Goal: Task Accomplishment & Management: Use online tool/utility

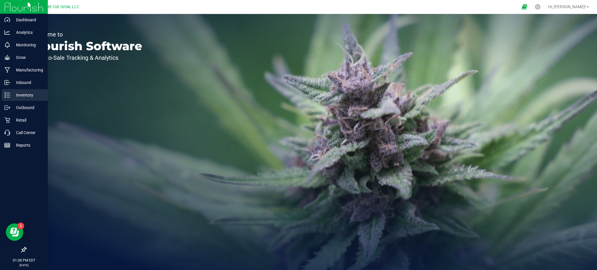
click at [27, 96] on p "Inventory" at bounding box center [27, 95] width 35 height 7
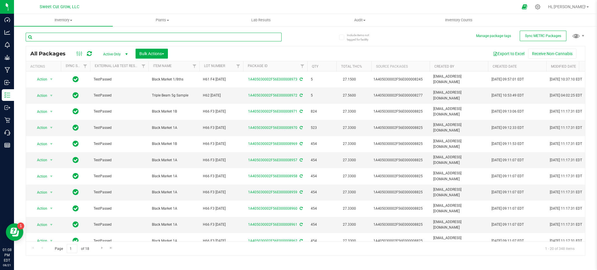
click at [192, 37] on input "text" at bounding box center [154, 37] width 256 height 9
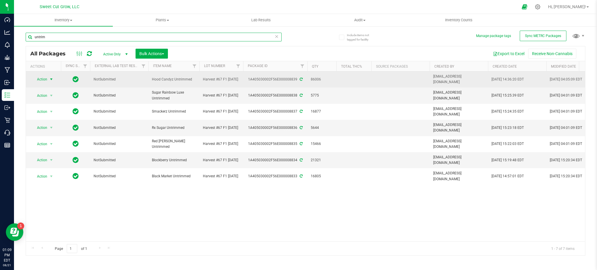
type input "untrim"
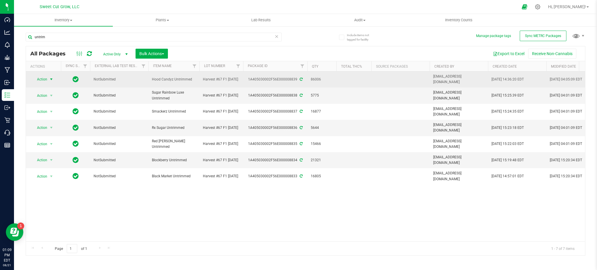
click at [37, 77] on span "Action" at bounding box center [40, 79] width 16 height 8
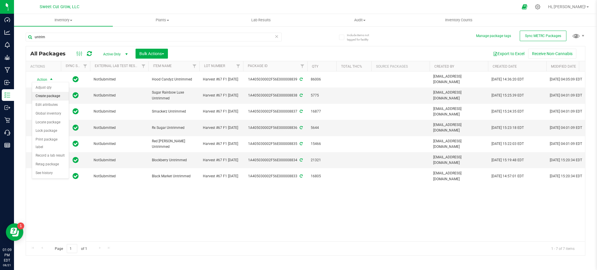
click at [54, 95] on li "Create package" at bounding box center [50, 96] width 37 height 9
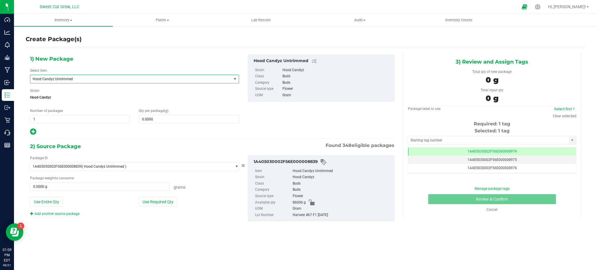
click at [97, 78] on span "Hood Candyz Untrimmed" at bounding box center [127, 79] width 189 height 4
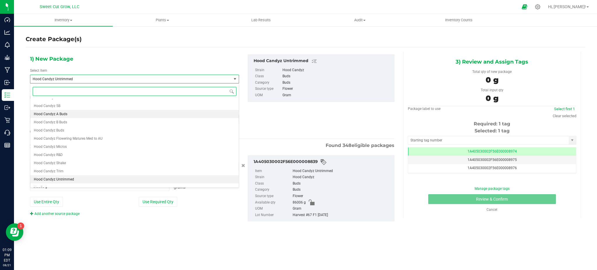
click at [63, 114] on span "Hood Candyz A Buds" at bounding box center [51, 114] width 34 height 4
type input "0.0000"
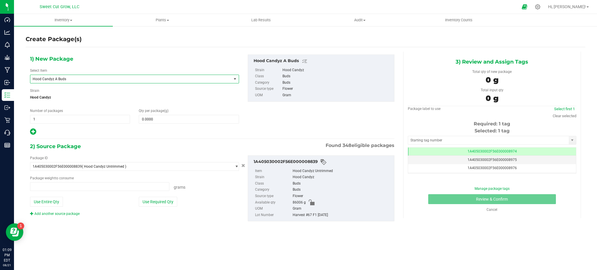
type input "0.0000 g"
click at [172, 121] on span at bounding box center [189, 119] width 100 height 9
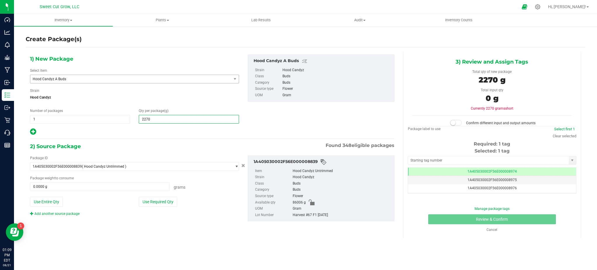
type input "22700"
type input "22,700.0000"
click at [161, 198] on button "Use Required Qty" at bounding box center [158, 202] width 38 height 10
type input "22700.0000 g"
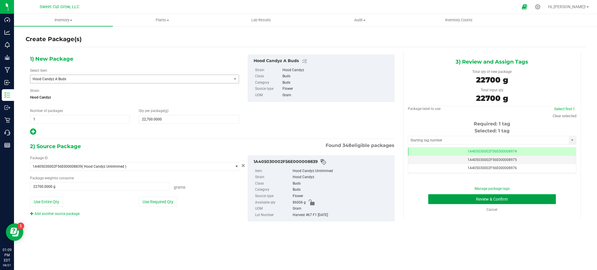
click at [445, 196] on button "Review & Confirm" at bounding box center [492, 199] width 128 height 10
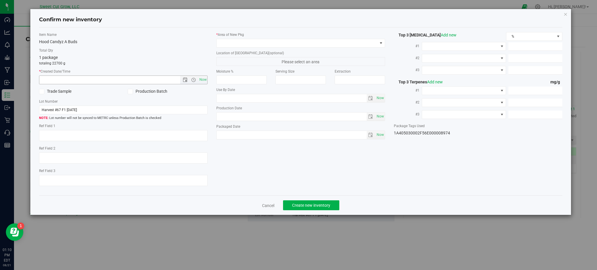
click at [207, 82] on span "Now" at bounding box center [123, 80] width 169 height 9
click at [205, 80] on span "Now" at bounding box center [203, 80] width 10 height 8
type input "[DATE] 1:10 PM"
click at [287, 39] on span at bounding box center [300, 43] width 169 height 9
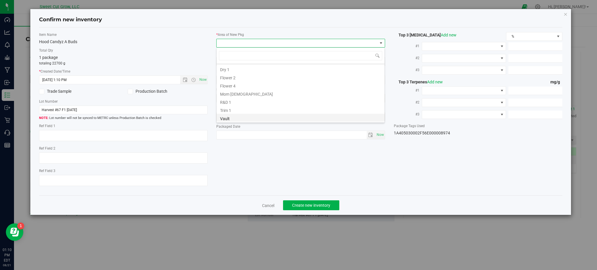
click at [240, 118] on li "Vault" at bounding box center [301, 118] width 168 height 8
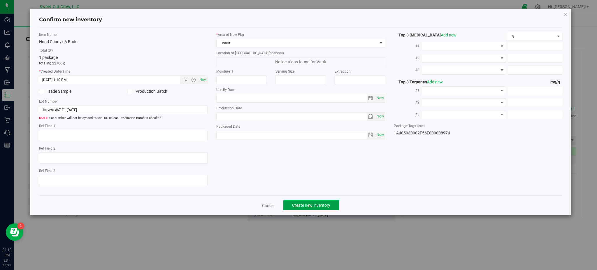
click at [324, 204] on span "Create new inventory" at bounding box center [311, 205] width 38 height 5
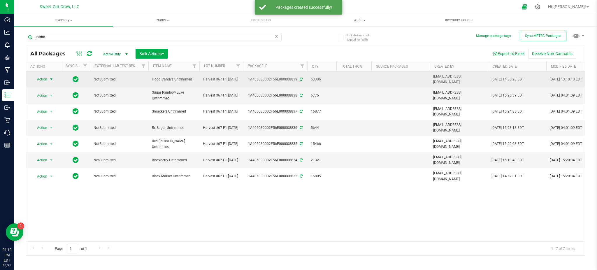
click at [43, 78] on span "Action" at bounding box center [40, 79] width 16 height 8
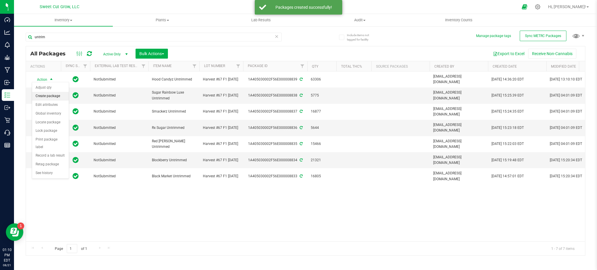
click at [52, 97] on li "Create package" at bounding box center [50, 96] width 37 height 9
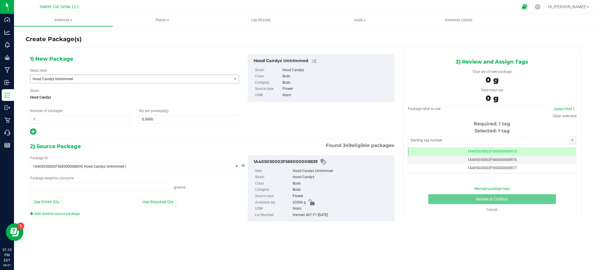
type input "0.0000 g"
click at [95, 77] on span "Hood Candyz Untrimmed" at bounding box center [127, 79] width 189 height 4
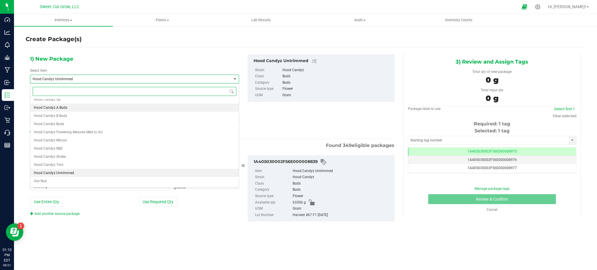
click at [69, 106] on li "Hood Candyz A Buds" at bounding box center [134, 108] width 209 height 8
type input "0.0000"
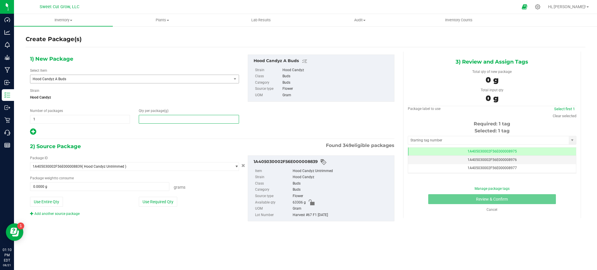
click at [157, 119] on span at bounding box center [189, 119] width 100 height 9
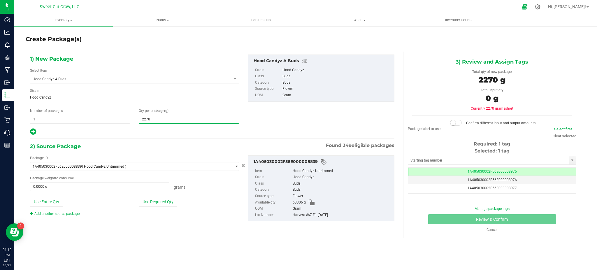
type input "22700"
type input "22,700.0000"
click at [160, 202] on button "Use Required Qty" at bounding box center [158, 202] width 38 height 10
type input "22700.0000 g"
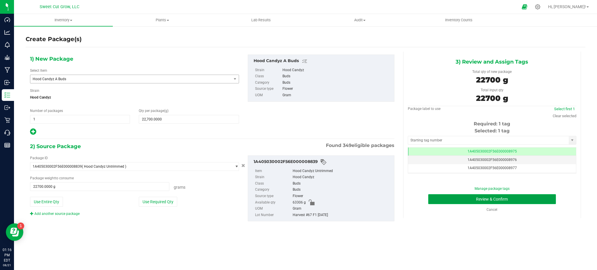
click at [455, 196] on button "Review & Confirm" at bounding box center [492, 199] width 128 height 10
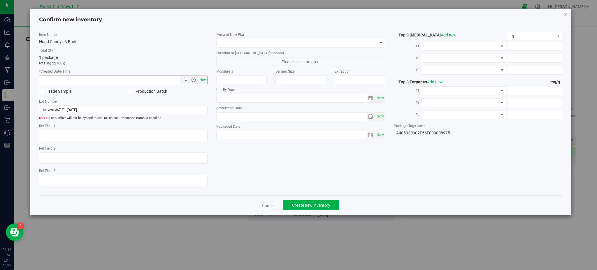
click at [202, 80] on span "Now" at bounding box center [203, 80] width 10 height 8
type input "[DATE] 1:16 PM"
click at [265, 44] on span at bounding box center [297, 43] width 161 height 8
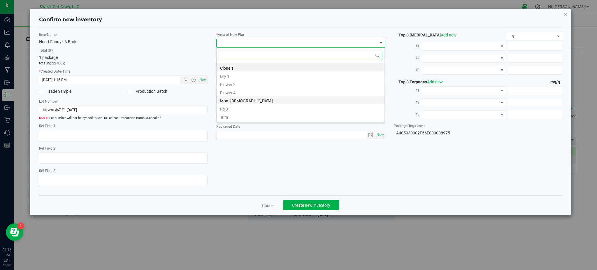
scroll to position [7, 0]
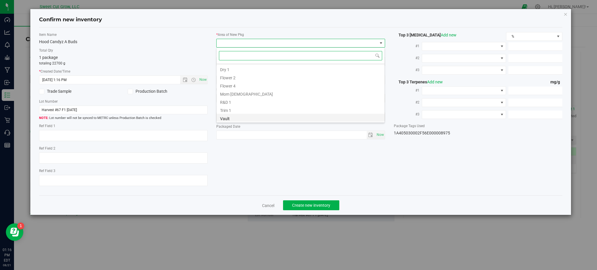
click at [284, 117] on li "Vault" at bounding box center [301, 118] width 168 height 8
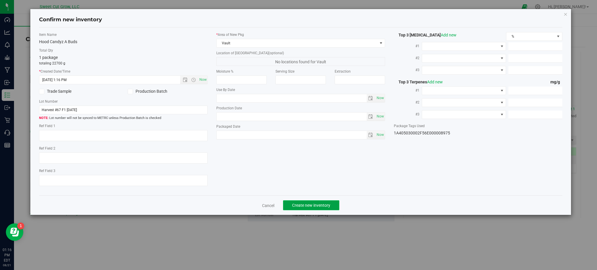
click at [328, 204] on button "Create new inventory" at bounding box center [311, 205] width 56 height 10
